Goal: Find specific page/section: Find specific page/section

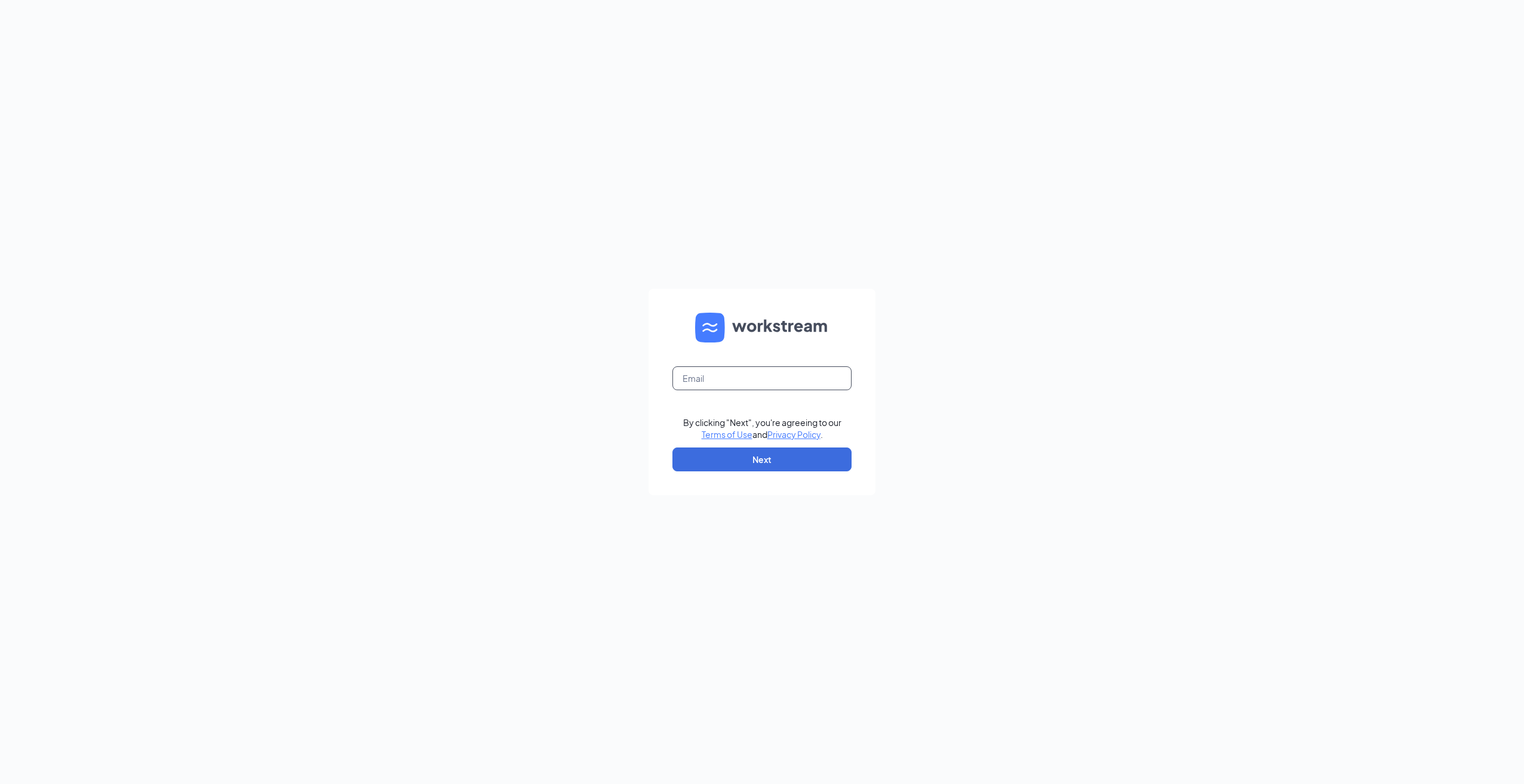
drag, startPoint x: 717, startPoint y: 376, endPoint x: 728, endPoint y: 368, distance: 13.6
click at [718, 376] on input "text" at bounding box center [761, 378] width 179 height 24
type input "[EMAIL_ADDRESS][DOMAIN_NAME]"
click at [717, 454] on button "Next" at bounding box center [761, 459] width 179 height 24
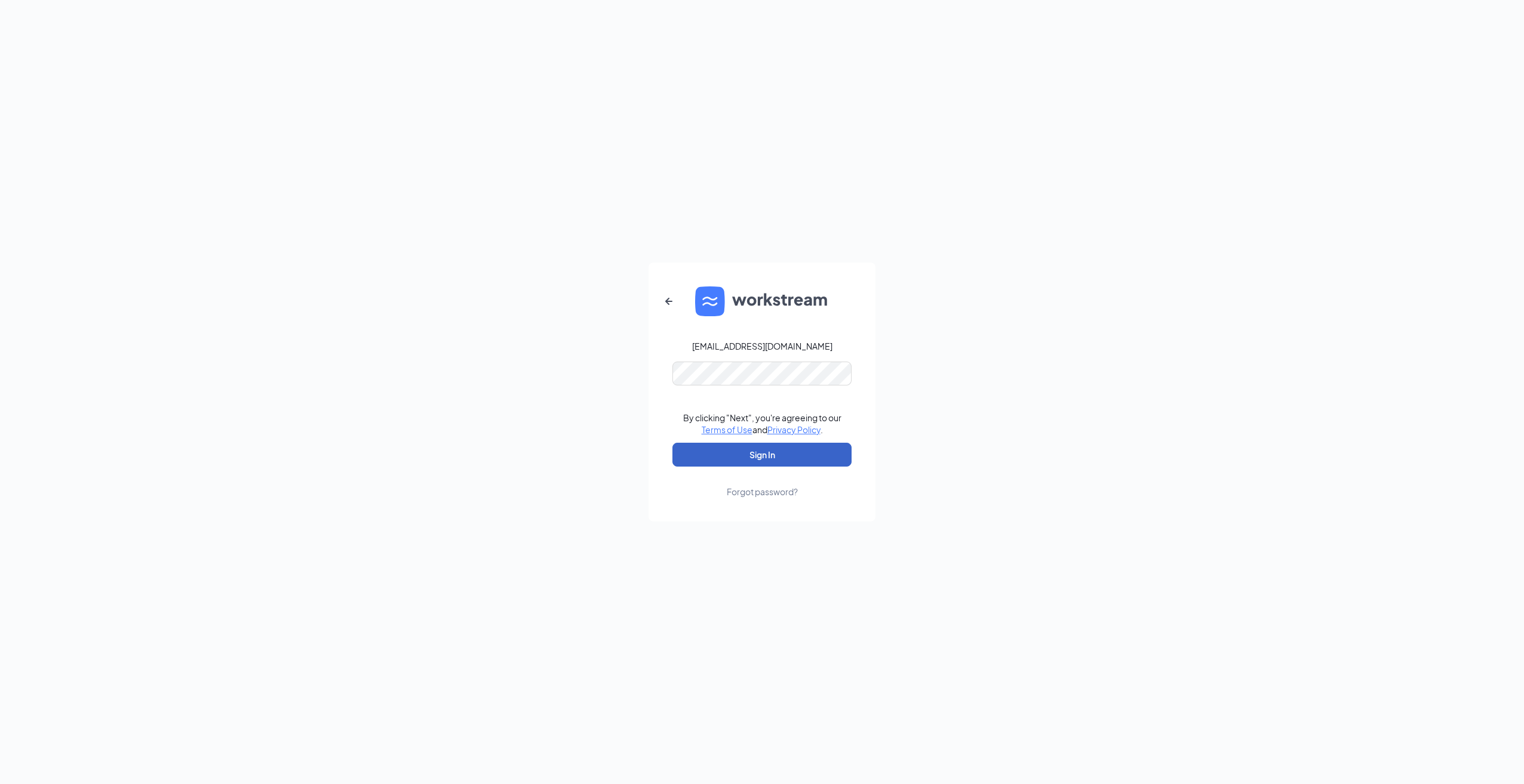
click at [750, 455] on button "Sign In" at bounding box center [761, 455] width 179 height 24
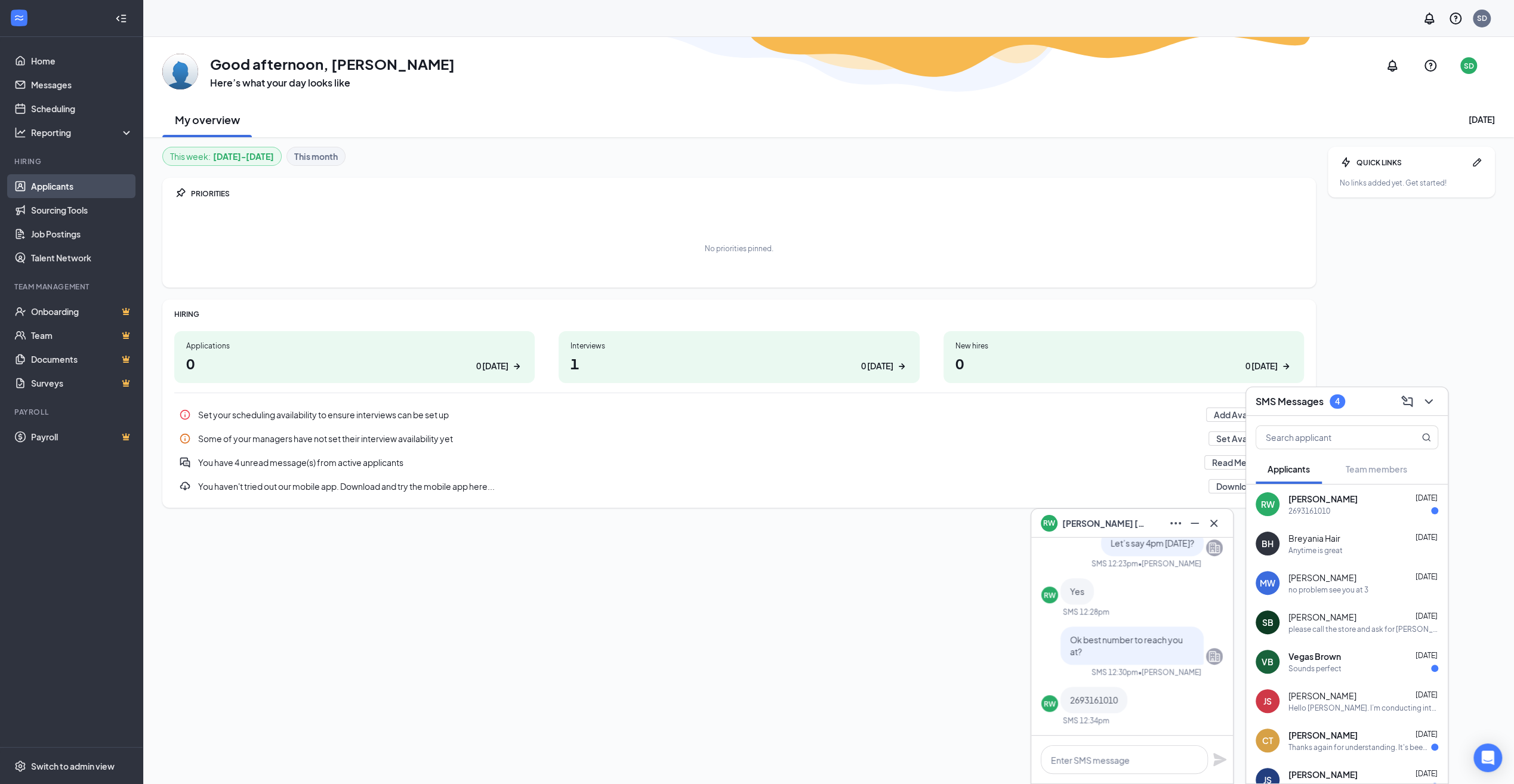
click at [43, 185] on link "Applicants" at bounding box center [82, 186] width 102 height 24
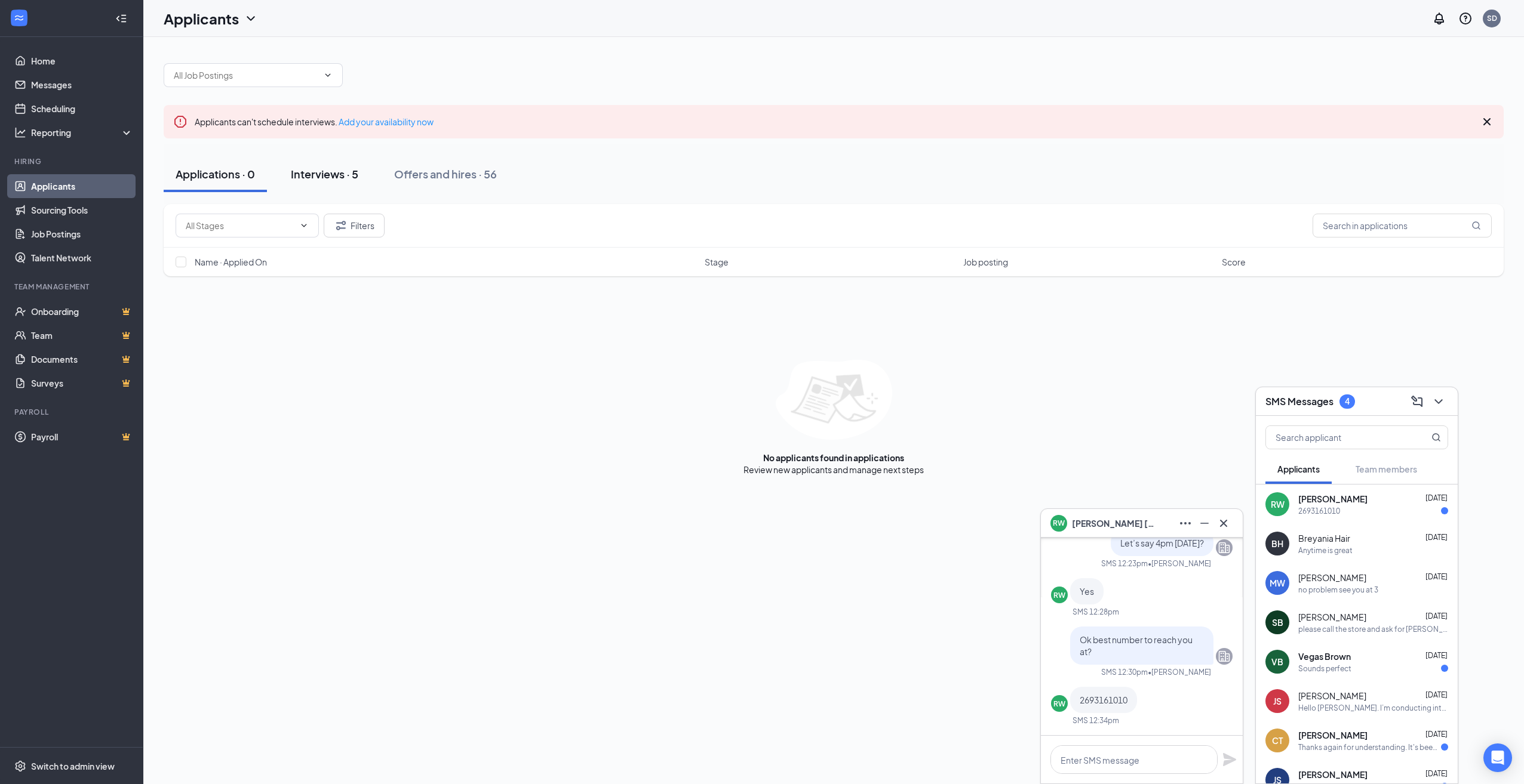
click at [324, 168] on div "Interviews · 5" at bounding box center [324, 174] width 68 height 15
